Goal: Information Seeking & Learning: Learn about a topic

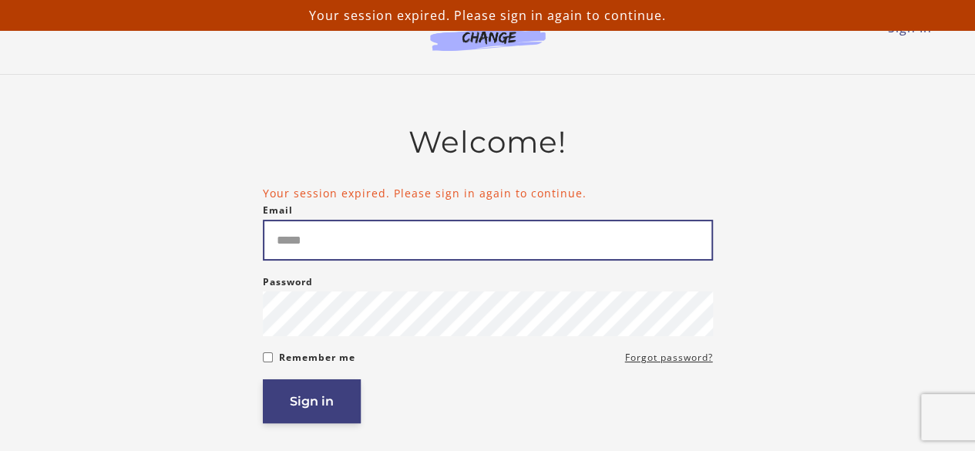
type input "**********"
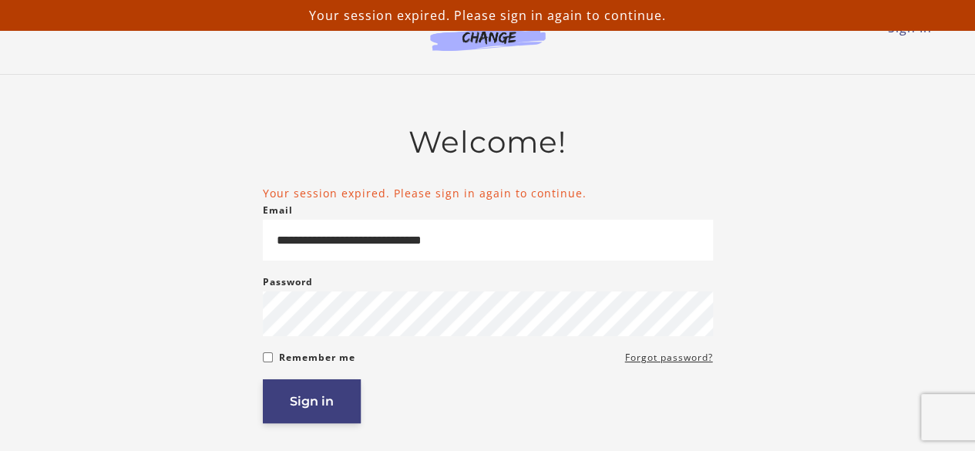
click at [317, 400] on button "Sign in" at bounding box center [312, 401] width 98 height 44
